Goal: Task Accomplishment & Management: Use online tool/utility

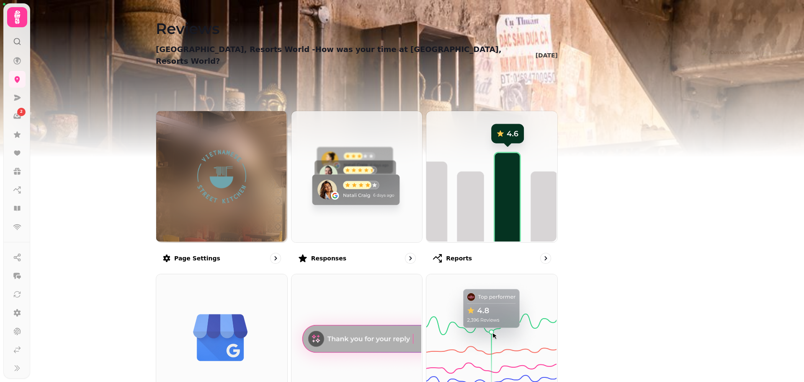
click at [17, 17] on icon at bounding box center [17, 17] width 17 height 17
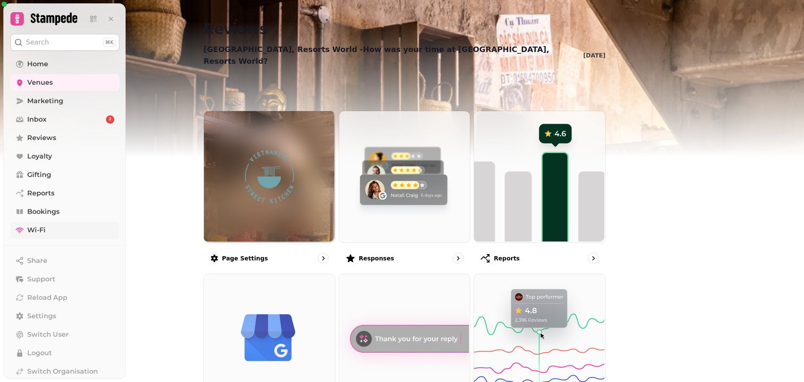
click at [35, 231] on span "Wi-Fi" at bounding box center [36, 230] width 18 height 10
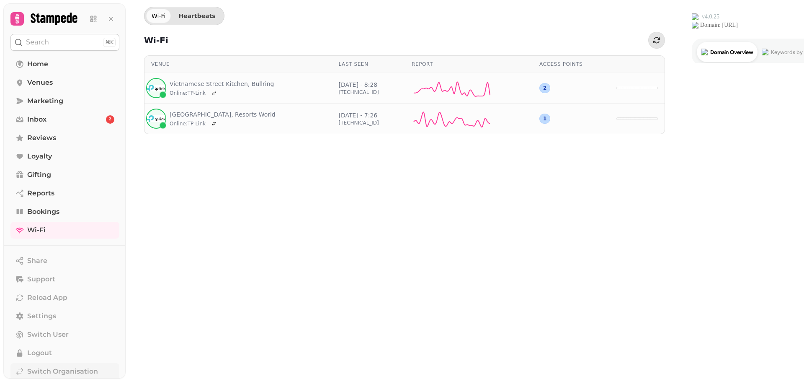
click at [45, 372] on span "Switch Organisation" at bounding box center [62, 371] width 71 height 10
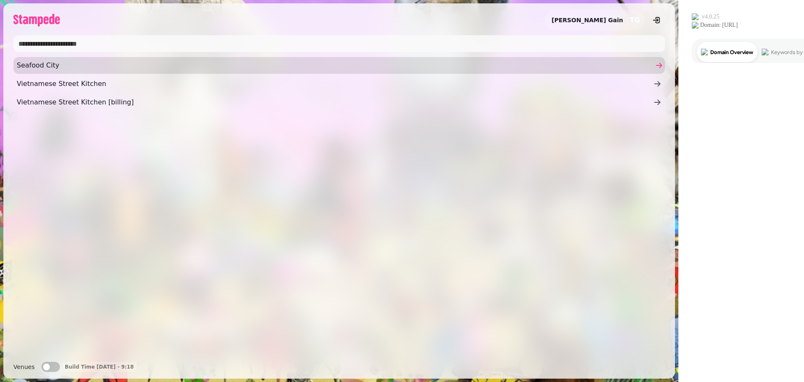
click at [33, 70] on span "Seafood City" at bounding box center [335, 65] width 637 height 10
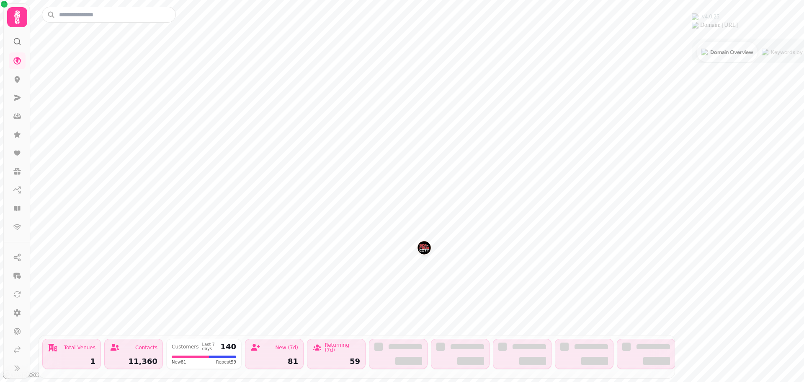
click at [18, 16] on icon at bounding box center [17, 16] width 6 height 13
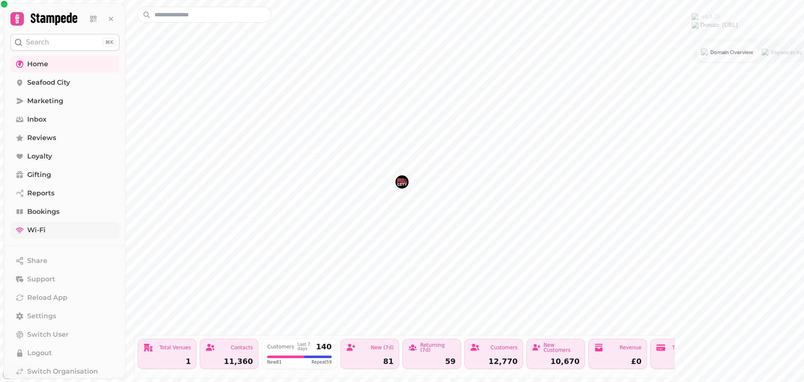
click at [34, 233] on span "Wi-Fi" at bounding box center [36, 230] width 18 height 10
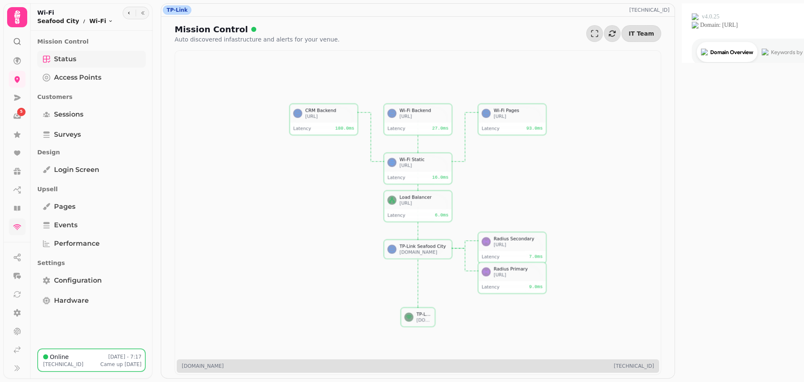
click at [58, 57] on span "Status" at bounding box center [65, 59] width 22 height 10
click at [55, 77] on span "Access Points" at bounding box center [77, 77] width 47 height 10
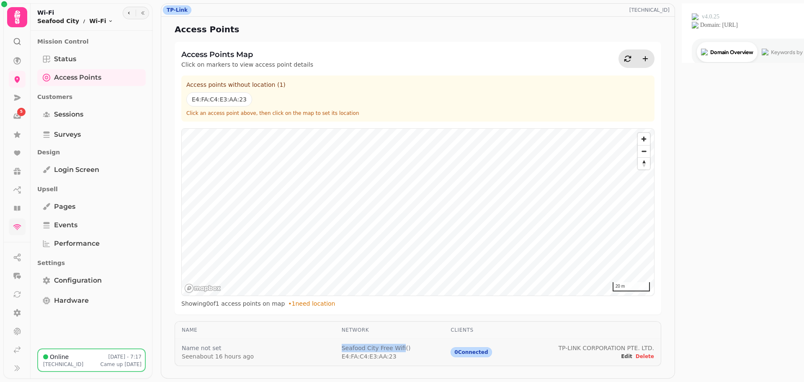
drag, startPoint x: 394, startPoint y: 347, endPoint x: 453, endPoint y: 347, distance: 58.6
click at [444, 347] on td "Seafood City Free Wifi ( ) E4:FA:C4:E3:AA:23" at bounding box center [389, 351] width 109 height 27
copy span "Seafood City Free Wifi"
